Goal: Find specific page/section: Find specific page/section

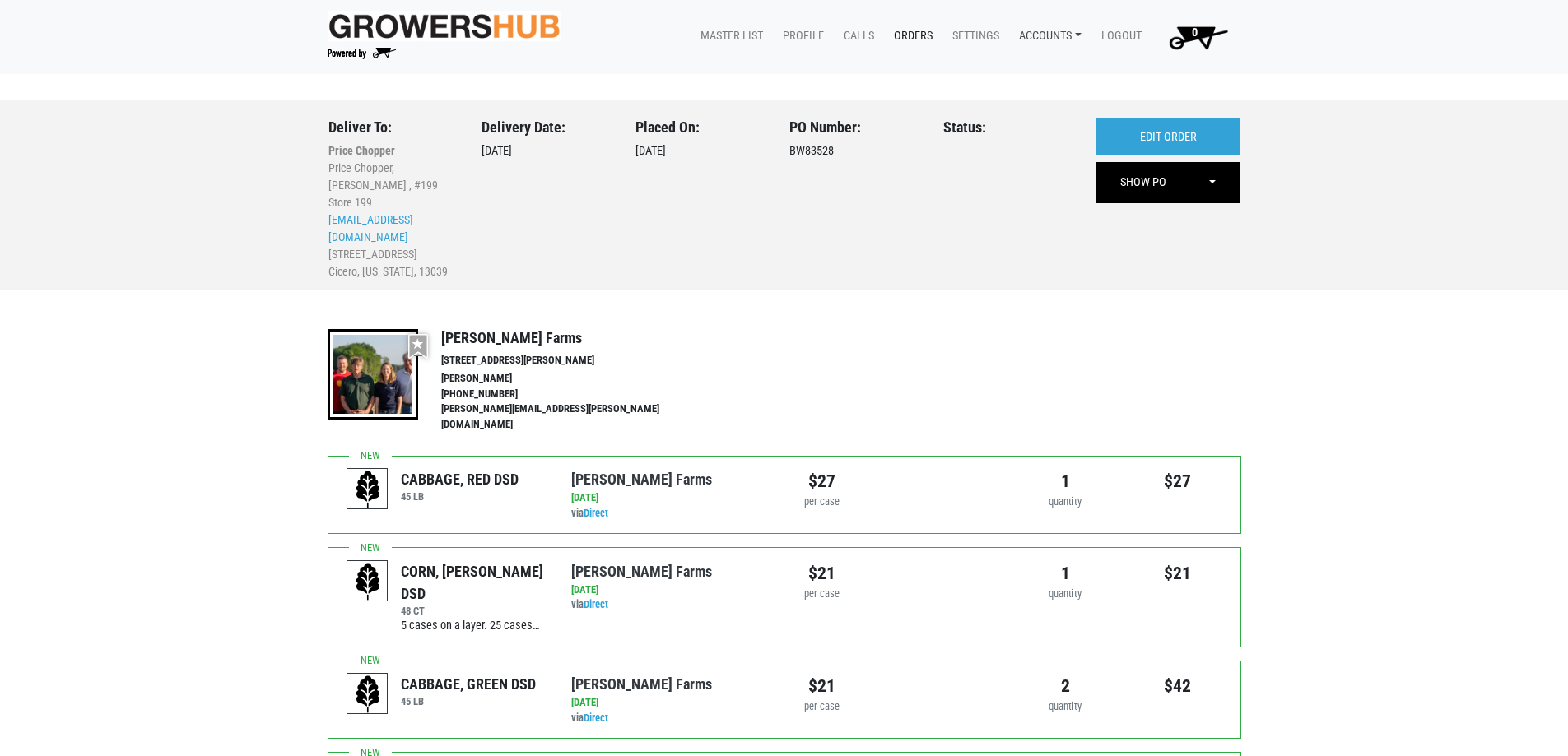
click at [1041, 37] on link "Accounts" at bounding box center [1046, 36] width 83 height 31
click at [1063, 88] on div "Karin Reeves (Tops Markets Growers Hub)" at bounding box center [1145, 75] width 280 height 40
click at [1063, 20] on link "Accounts" at bounding box center [1046, 36] width 83 height 31
click at [1068, 69] on link "Karin Reeves (Tops Markets Growers Hub)" at bounding box center [1145, 74] width 278 height 24
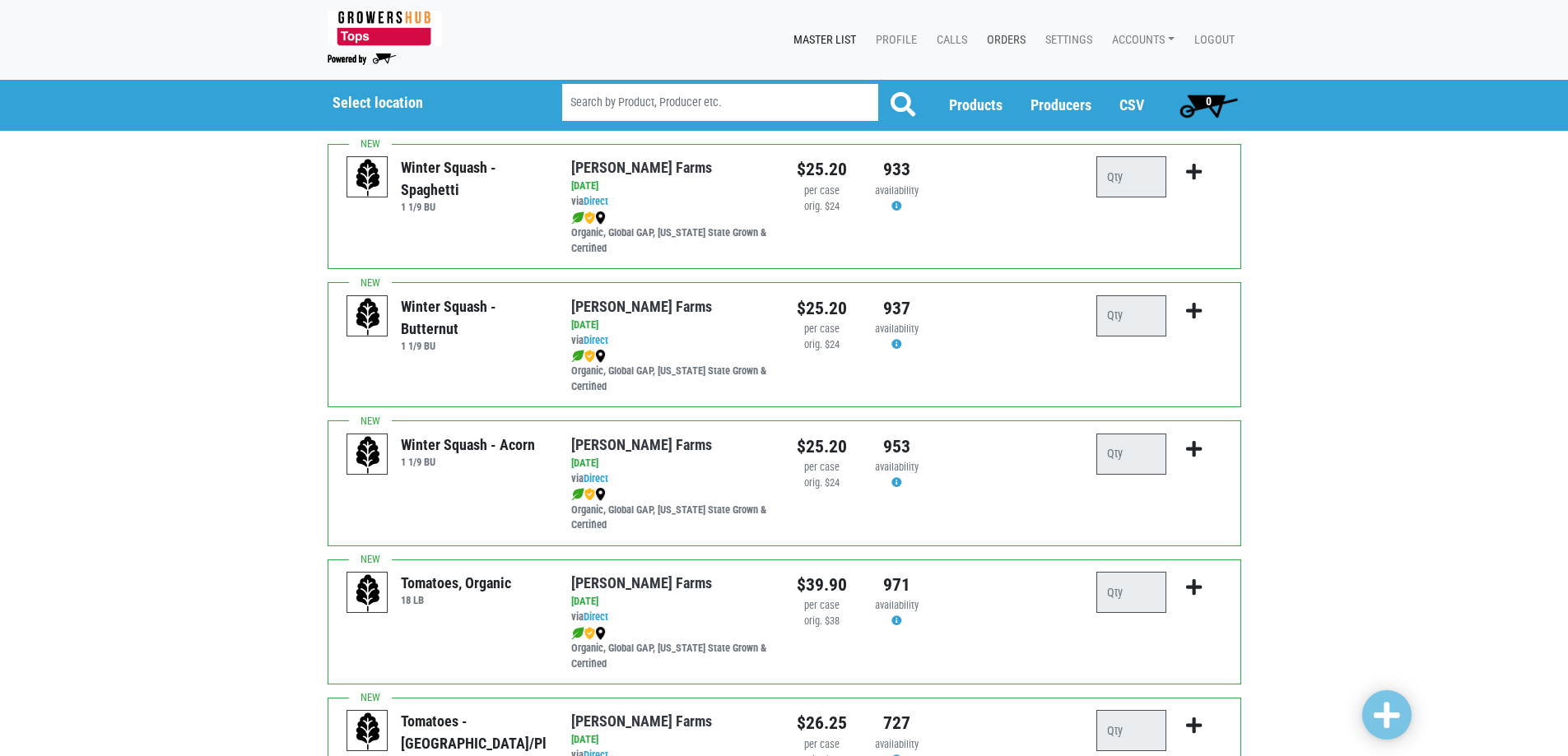
click at [973, 33] on link "Orders" at bounding box center [1003, 40] width 58 height 31
